Goal: Find contact information: Find contact information

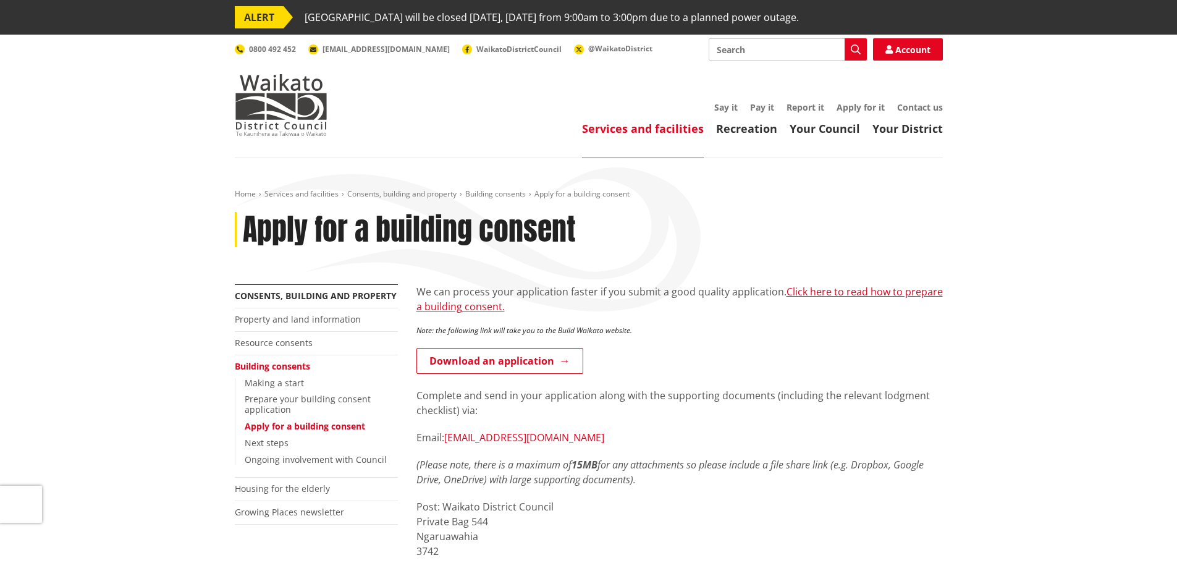
click at [534, 436] on link "[EMAIL_ADDRESS][DOMAIN_NAME]" at bounding box center [524, 438] width 160 height 14
click at [604, 439] on link "[EMAIL_ADDRESS][DOMAIN_NAME]" at bounding box center [524, 438] width 160 height 14
click at [553, 450] on div "We can process your application faster if you submit a good quality application…" at bounding box center [680, 534] width 527 height 500
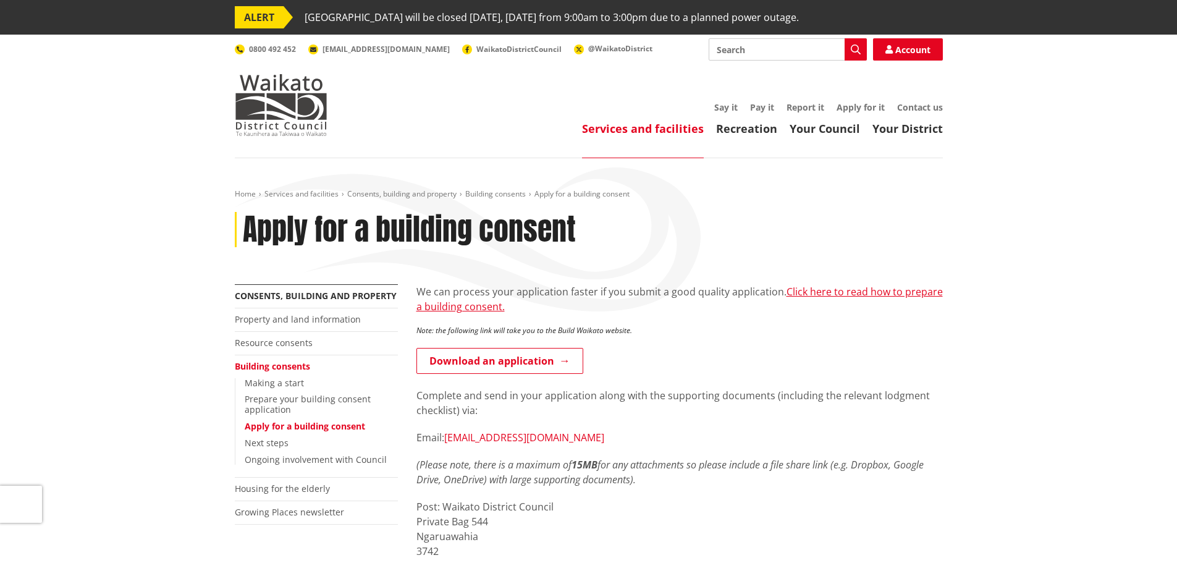
click at [554, 440] on link "[EMAIL_ADDRESS][DOMAIN_NAME]" at bounding box center [524, 438] width 160 height 14
drag, startPoint x: 418, startPoint y: 438, endPoint x: 645, endPoint y: 431, distance: 226.9
click at [645, 431] on p "Email: [EMAIL_ADDRESS][DOMAIN_NAME]" at bounding box center [680, 437] width 527 height 15
copy p "Email: [EMAIL_ADDRESS][DOMAIN_NAME]"
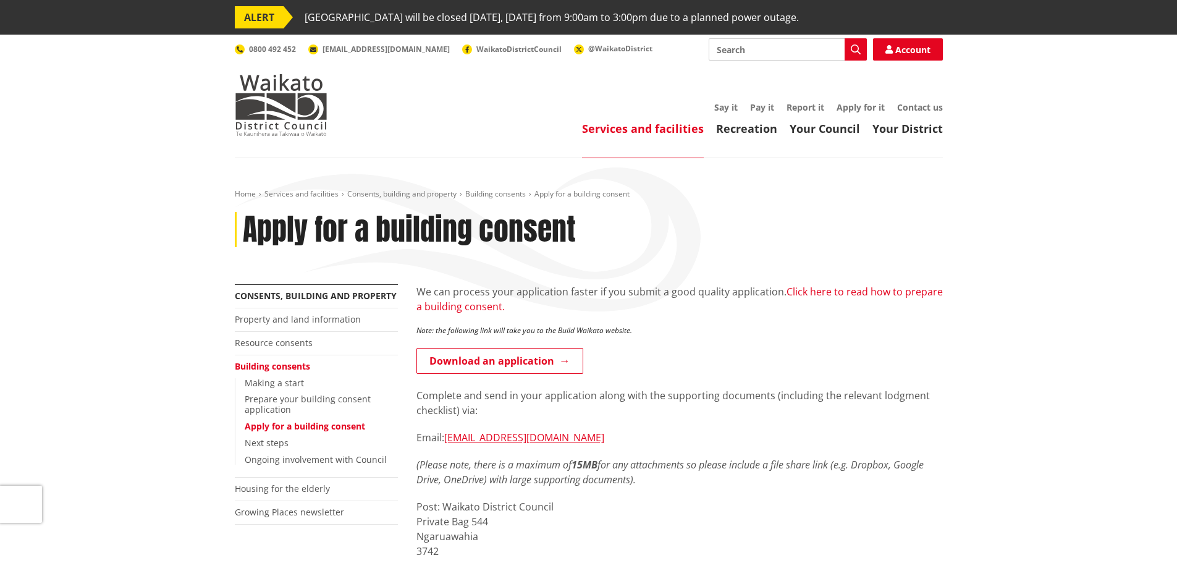
click at [834, 289] on link "Click here to read how to prepare a building consent." at bounding box center [680, 299] width 527 height 28
